Goal: Find specific page/section: Find specific page/section

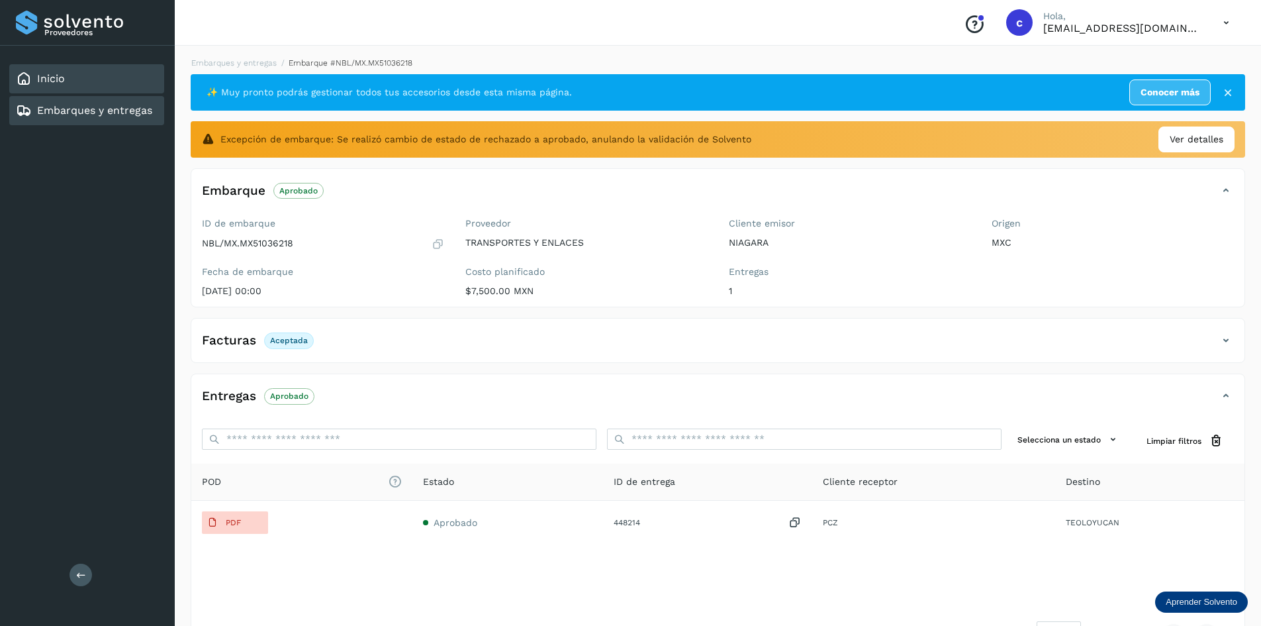
click at [121, 77] on div "Inicio" at bounding box center [86, 78] width 155 height 29
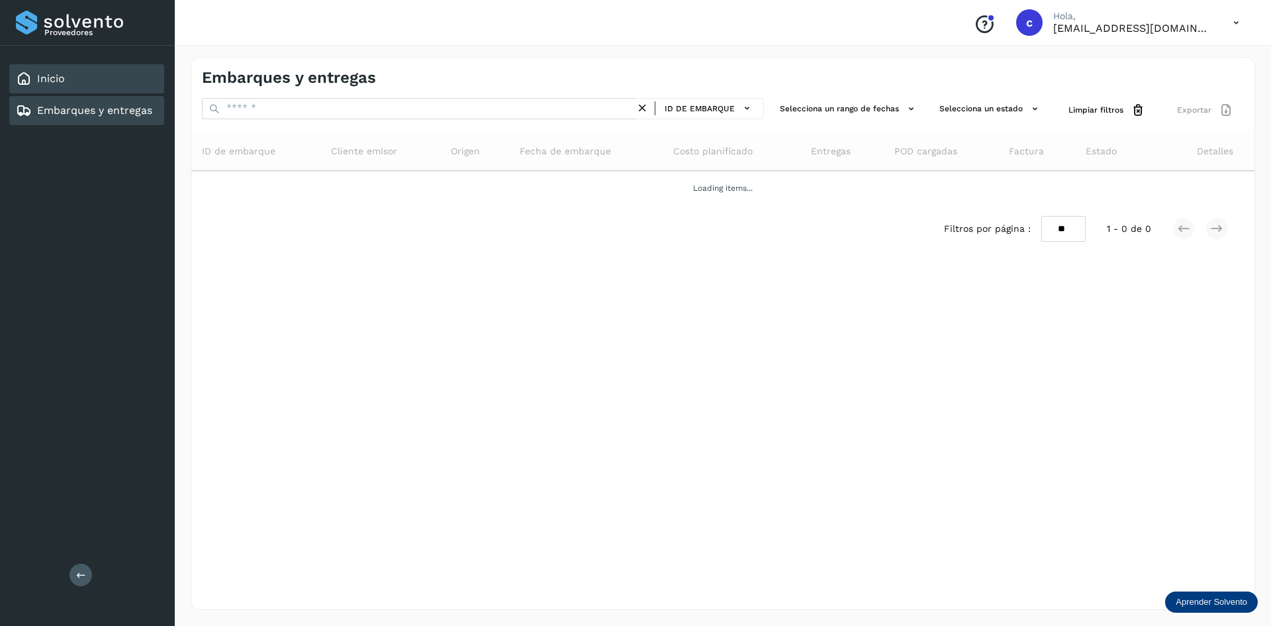
click at [118, 83] on div "Inicio" at bounding box center [86, 78] width 155 height 29
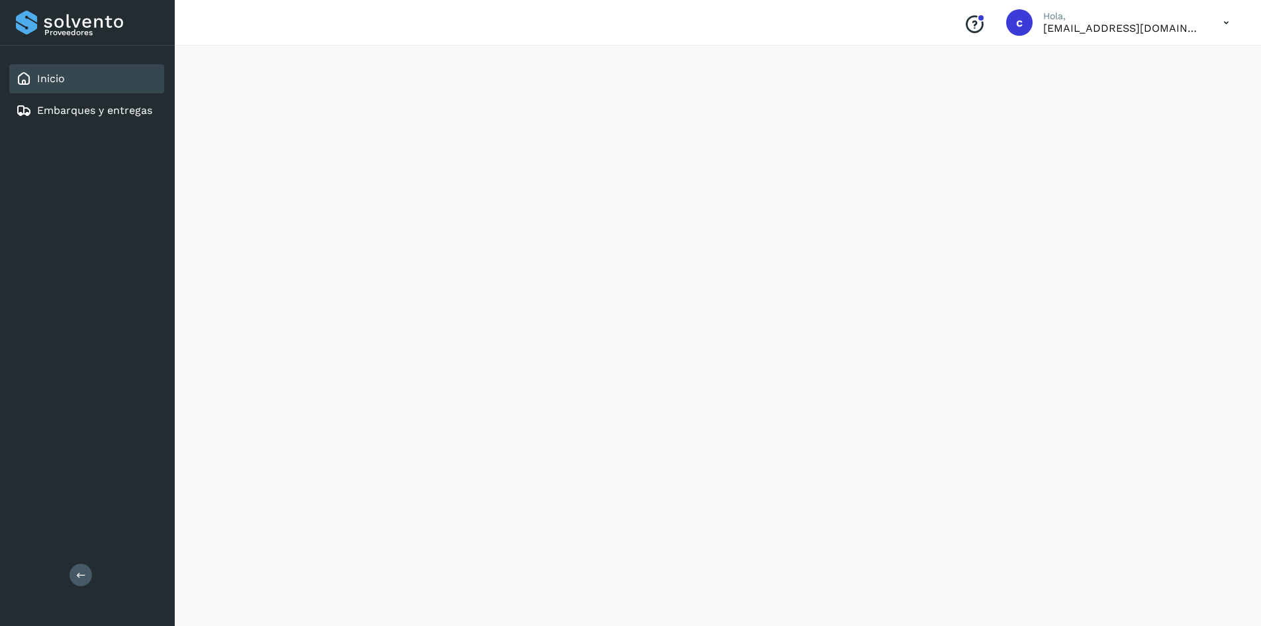
scroll to position [1060, 0]
